Goal: Task Accomplishment & Management: Complete application form

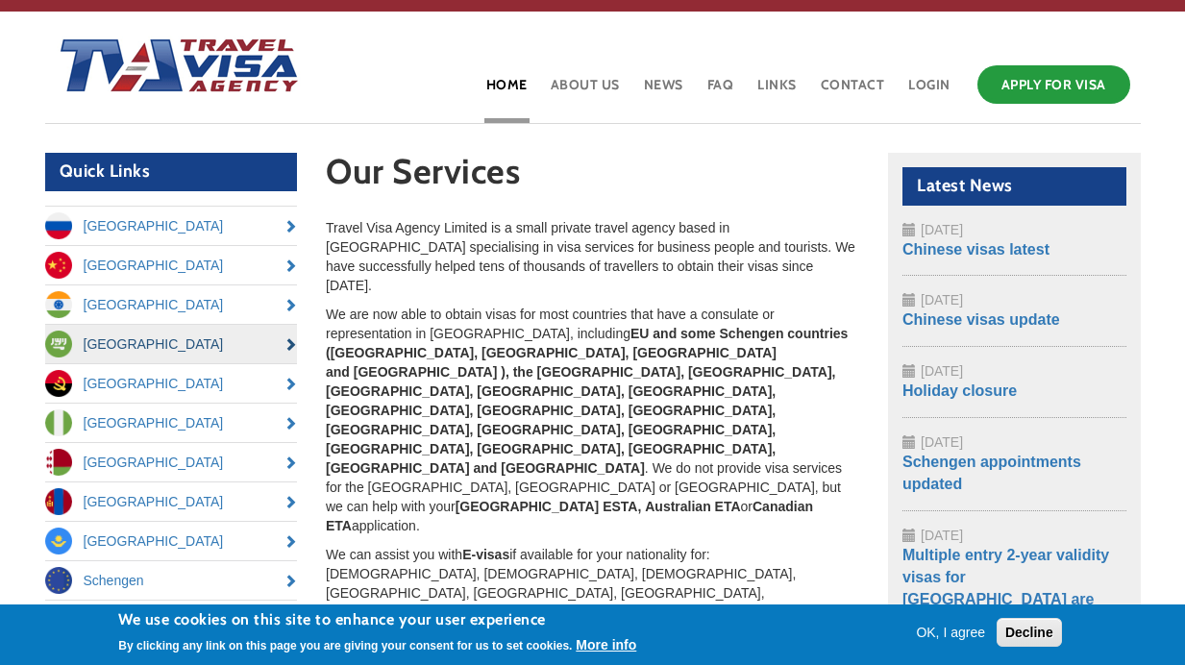
scroll to position [40, 0]
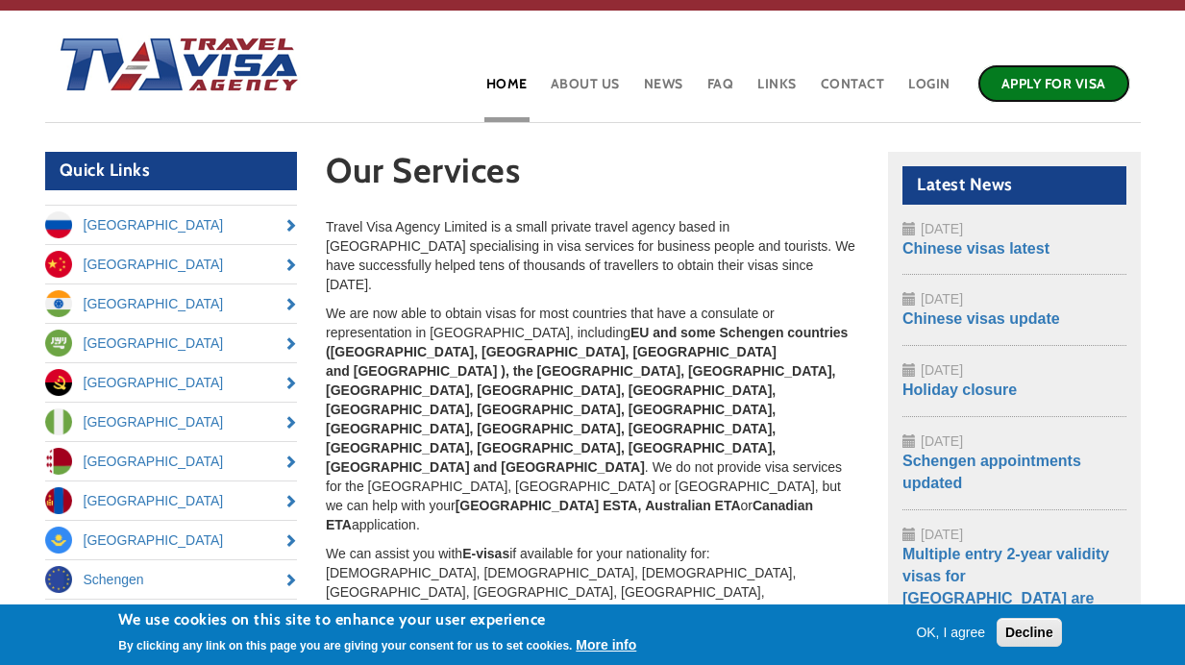
click at [1032, 67] on link "Apply for Visa" at bounding box center [1054, 83] width 153 height 38
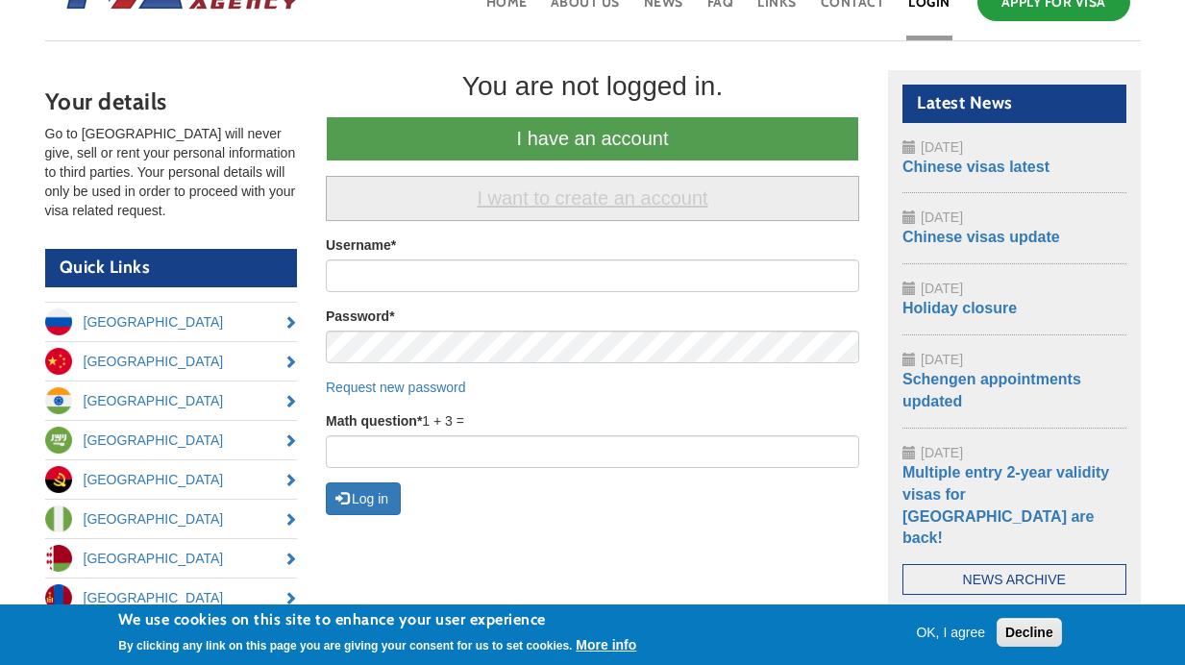
scroll to position [153, 0]
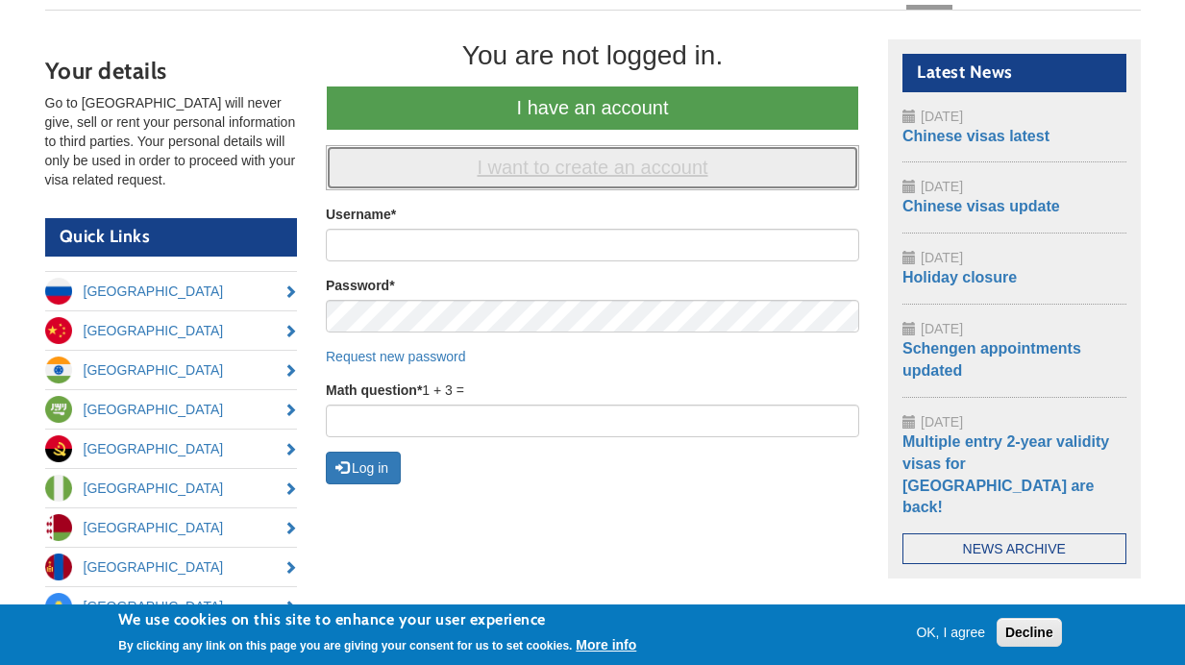
click at [643, 182] on link "I want to create an account" at bounding box center [592, 167] width 533 height 45
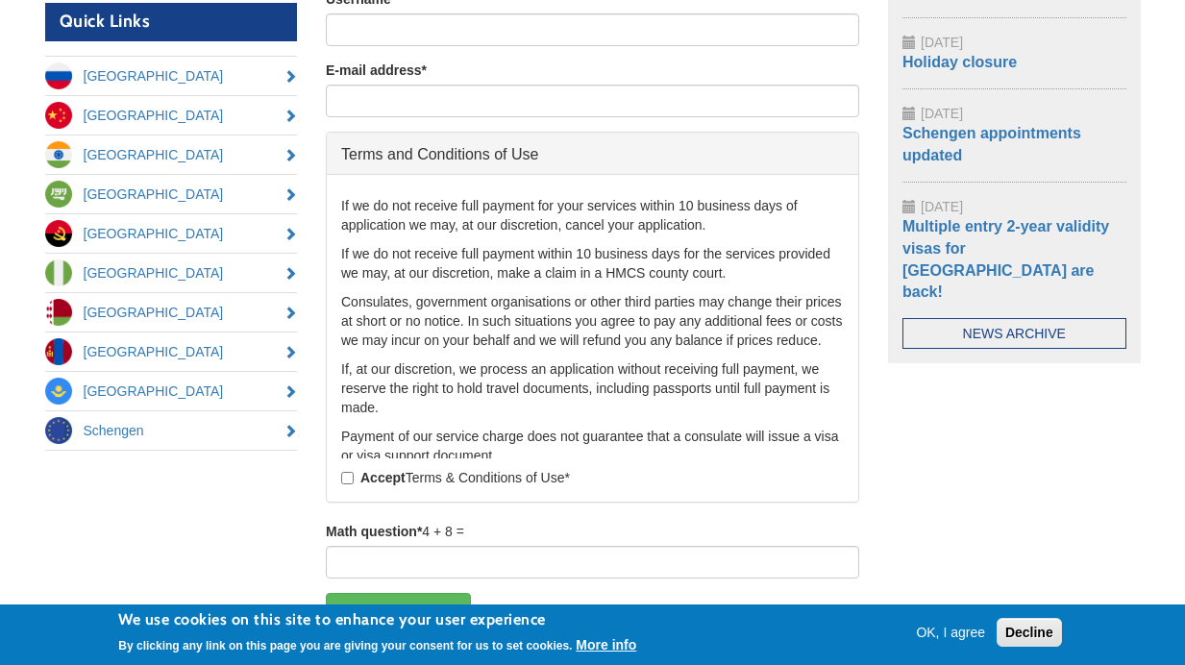
scroll to position [1459, 0]
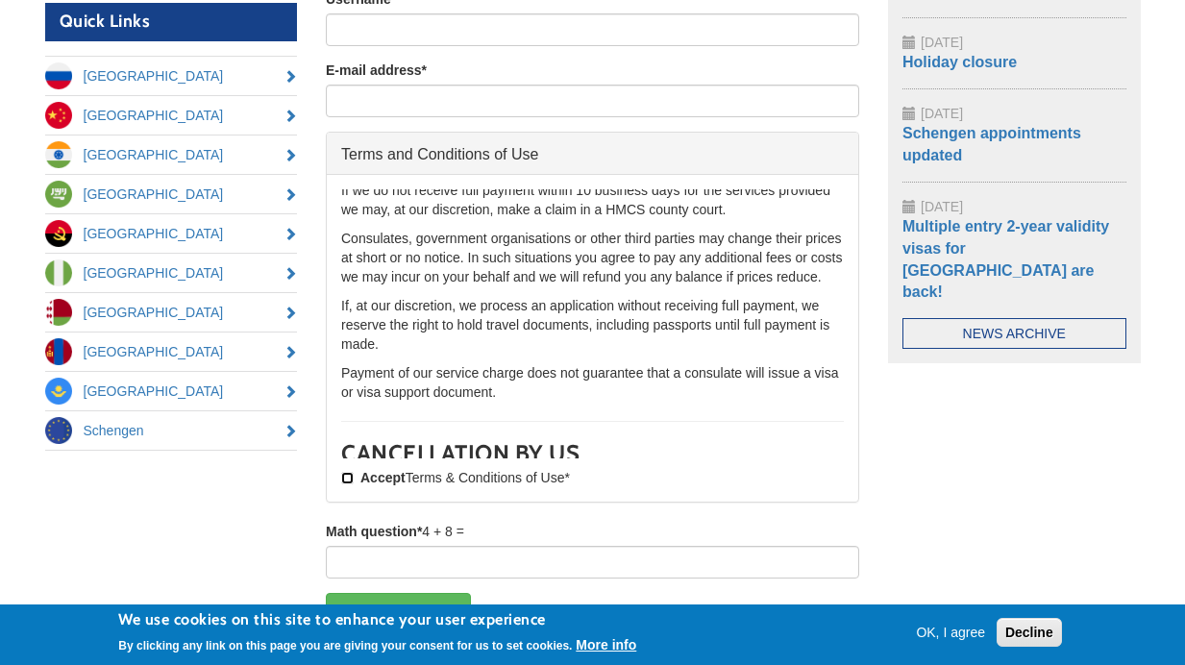
click at [348, 482] on input "Accept Terms & Conditions of Use *" at bounding box center [347, 478] width 12 height 12
checkbox input "true"
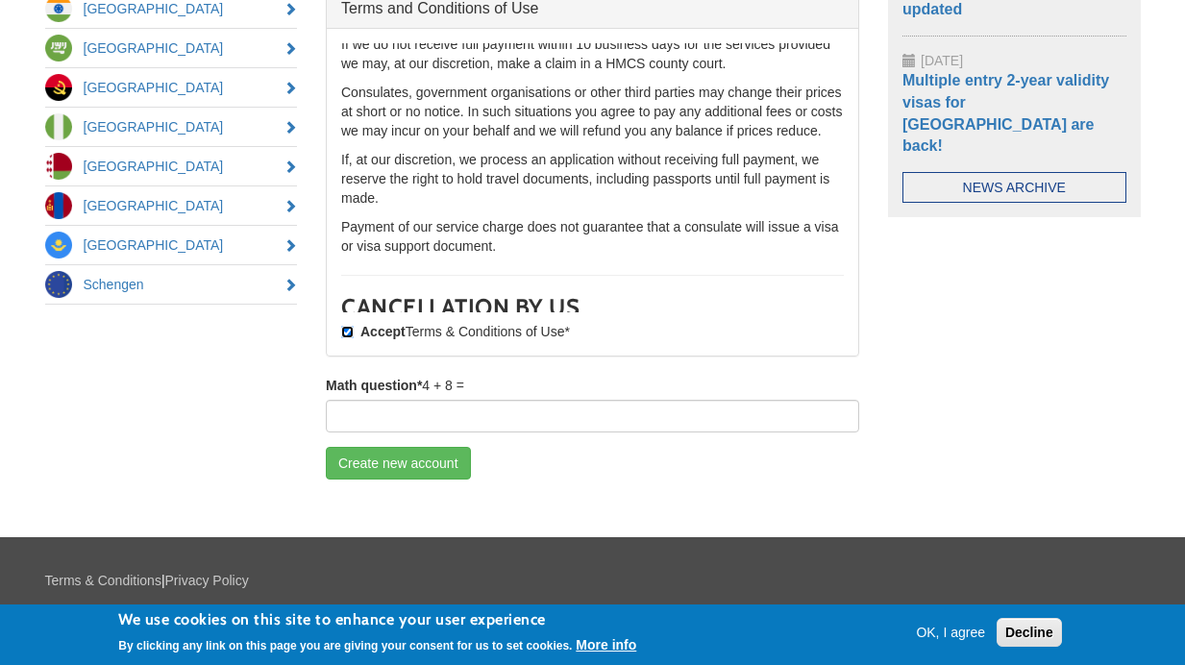
scroll to position [0, 0]
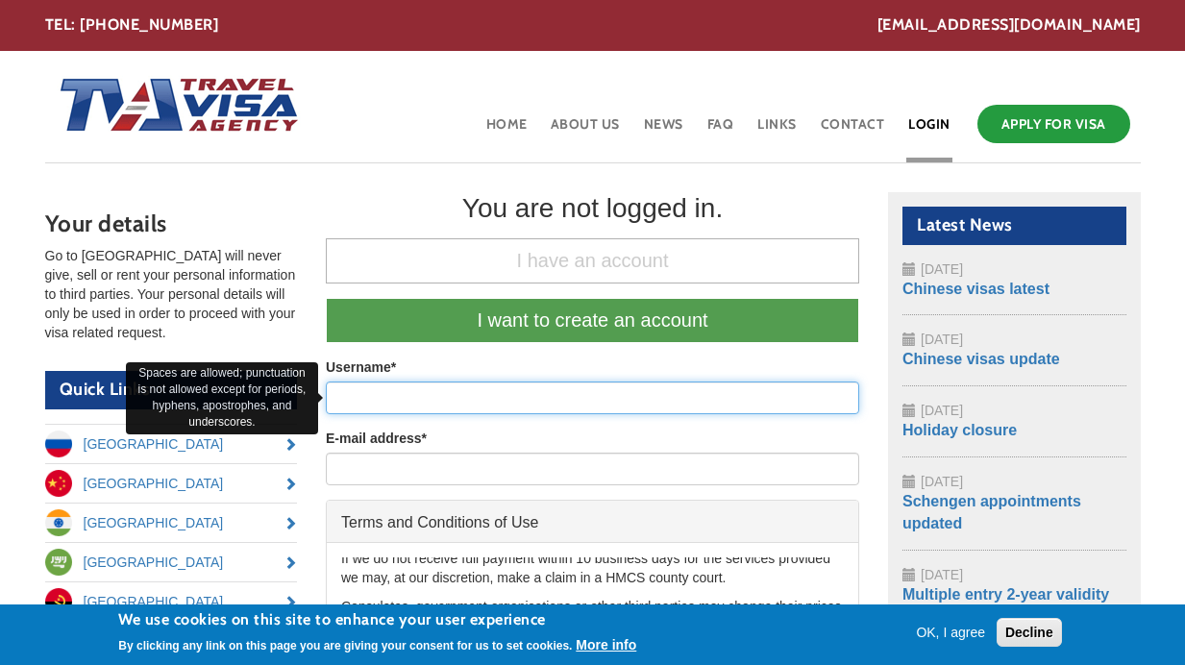
click at [385, 394] on input "Username *" at bounding box center [592, 398] width 533 height 33
type input "[PERSON_NAME]"
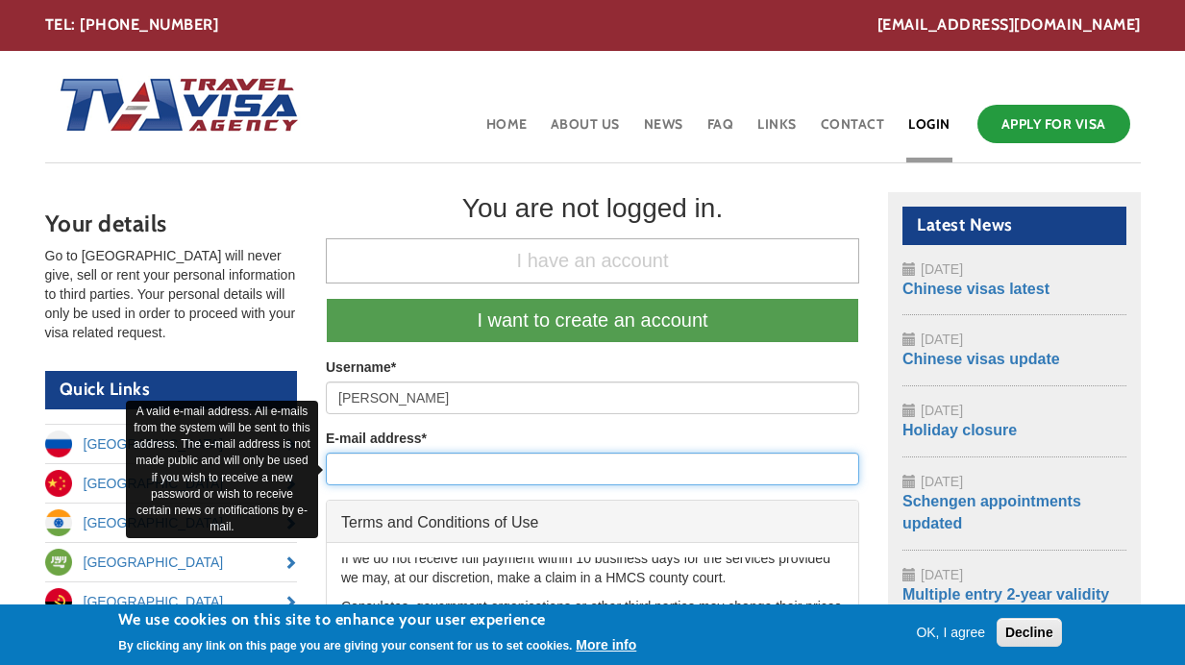
click at [462, 458] on input "E-mail address *" at bounding box center [592, 469] width 533 height 33
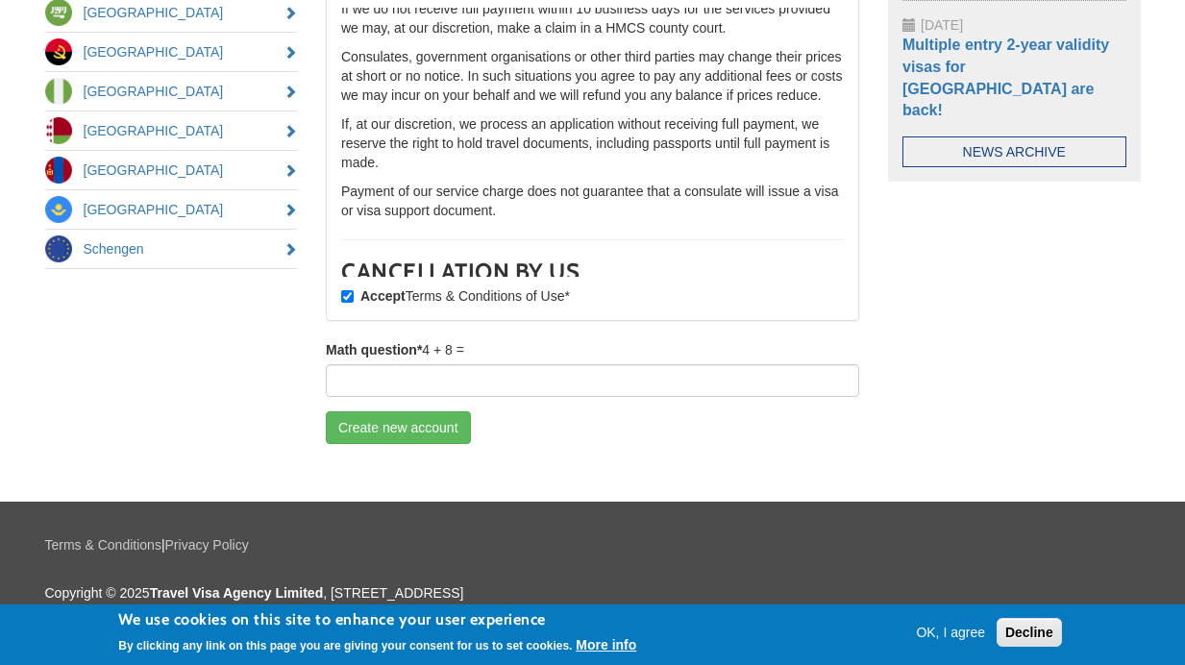
scroll to position [572, 0]
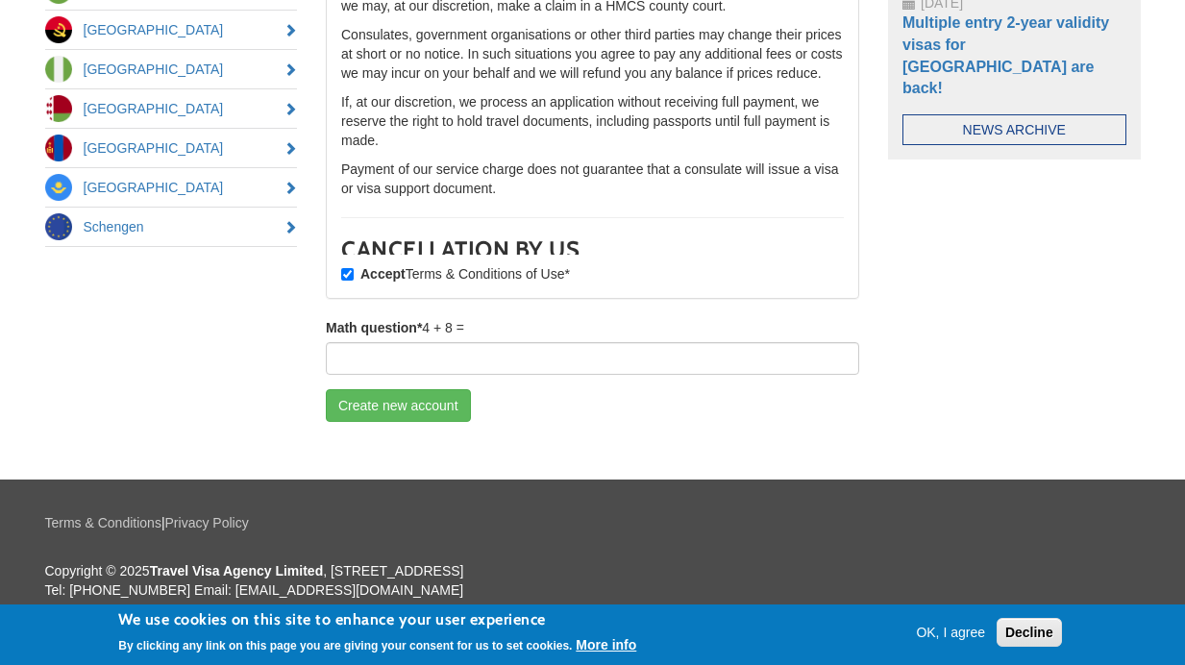
type input "ahmedotmane49@gmail.com"
click at [467, 341] on div "Math question * 4 + 8 =" at bounding box center [592, 346] width 533 height 57
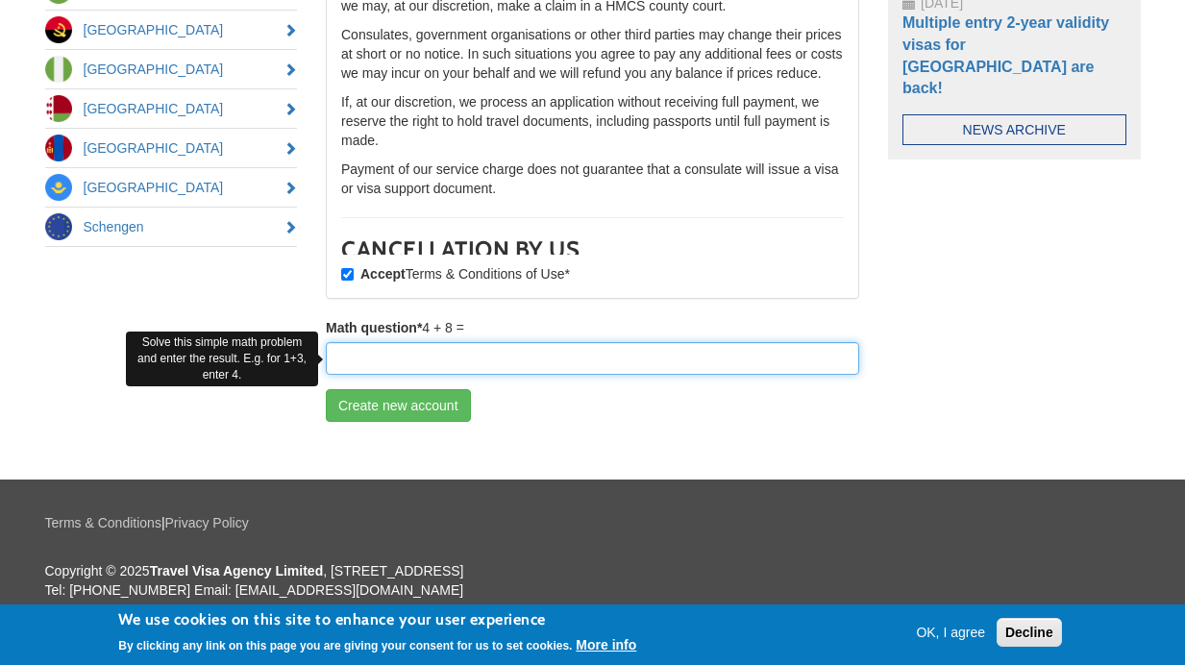
click at [465, 349] on input "Math question *" at bounding box center [592, 358] width 533 height 33
type input "12"
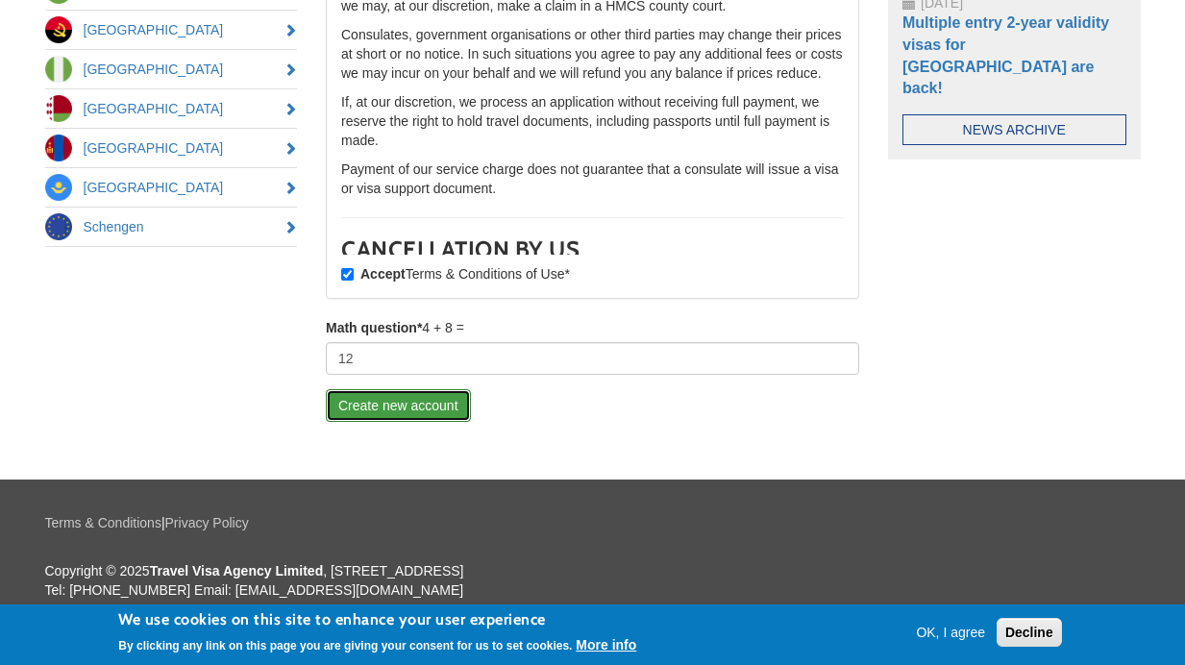
click at [453, 405] on button "Create new account" at bounding box center [398, 405] width 145 height 33
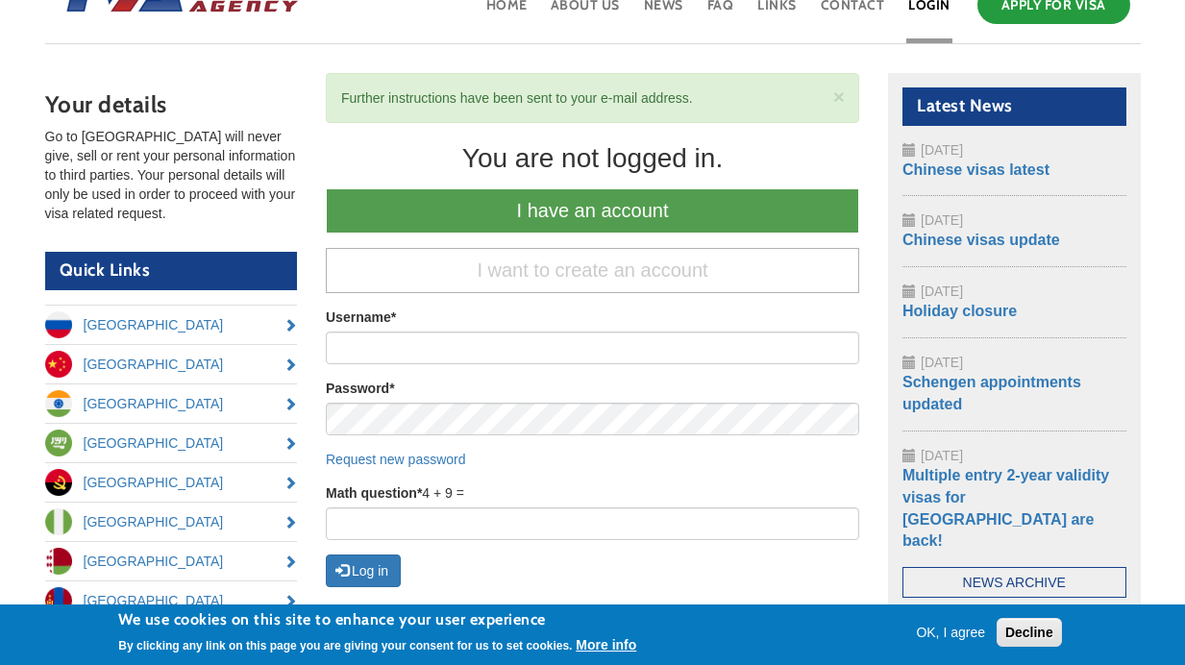
scroll to position [143, 0]
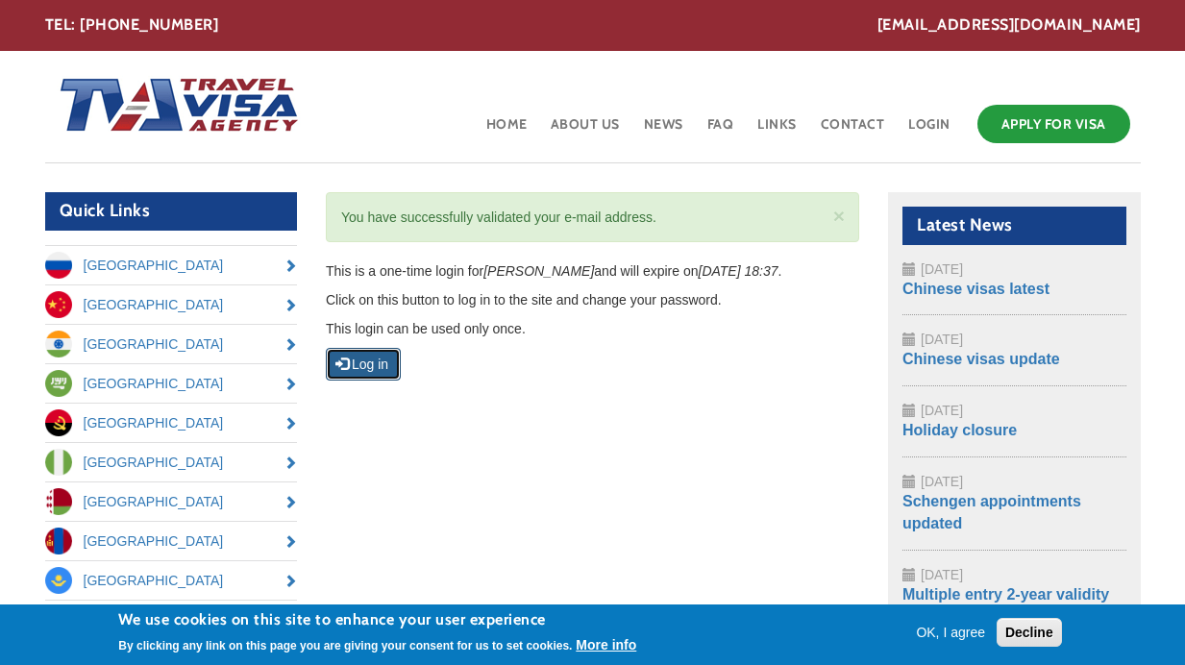
click at [380, 362] on button "Log in" at bounding box center [363, 364] width 75 height 33
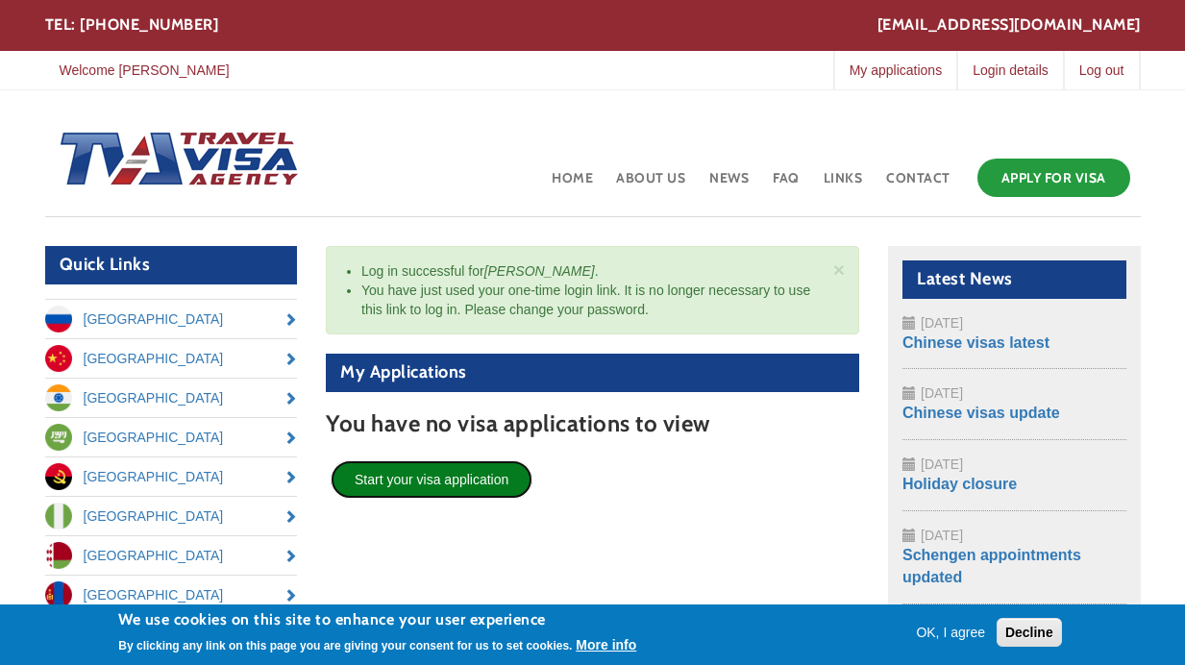
click at [416, 471] on link "Start your visa application" at bounding box center [432, 479] width 202 height 38
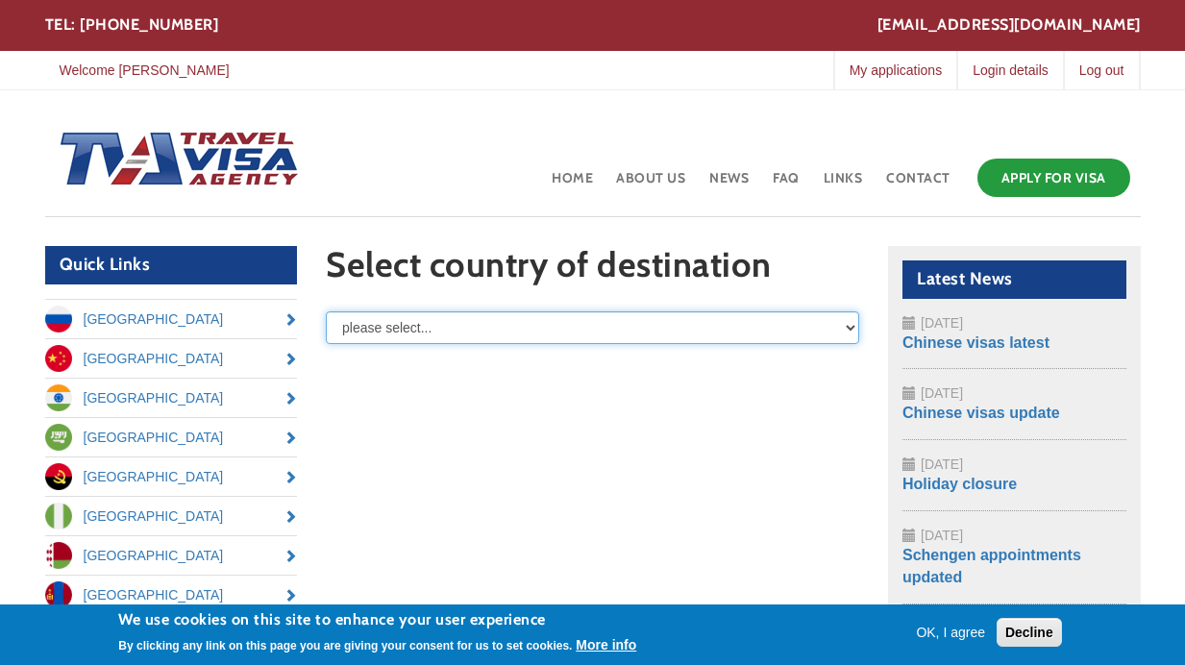
click at [409, 315] on select "please select... [GEOGRAPHIC_DATA] [GEOGRAPHIC_DATA] [GEOGRAPHIC_DATA] [GEOGRAP…" at bounding box center [592, 327] width 533 height 33
